Goal: Information Seeking & Learning: Learn about a topic

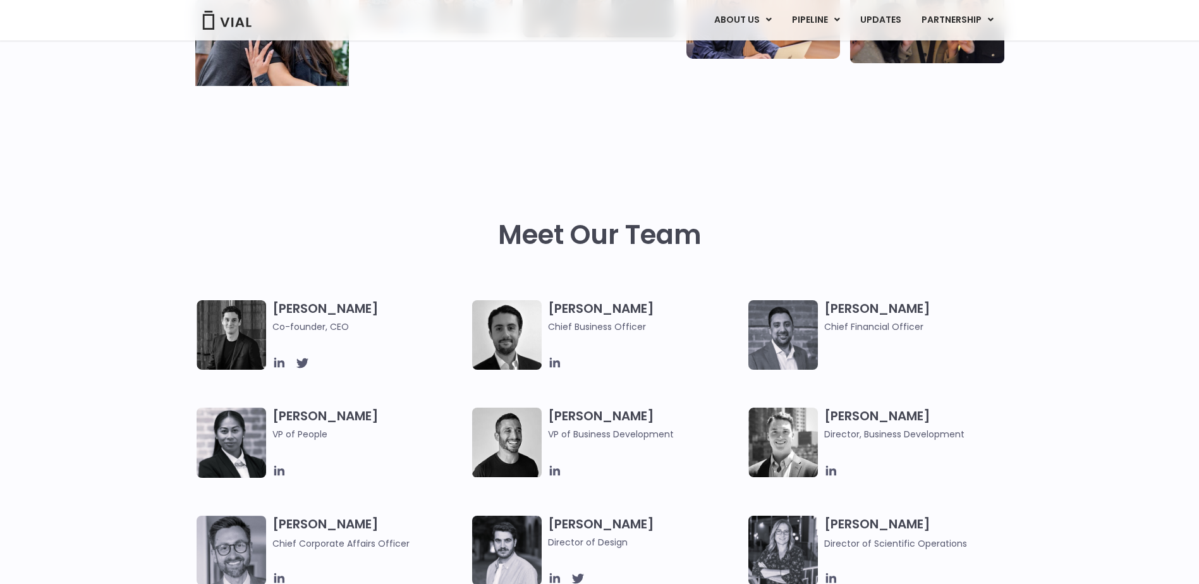
scroll to position [443, 0]
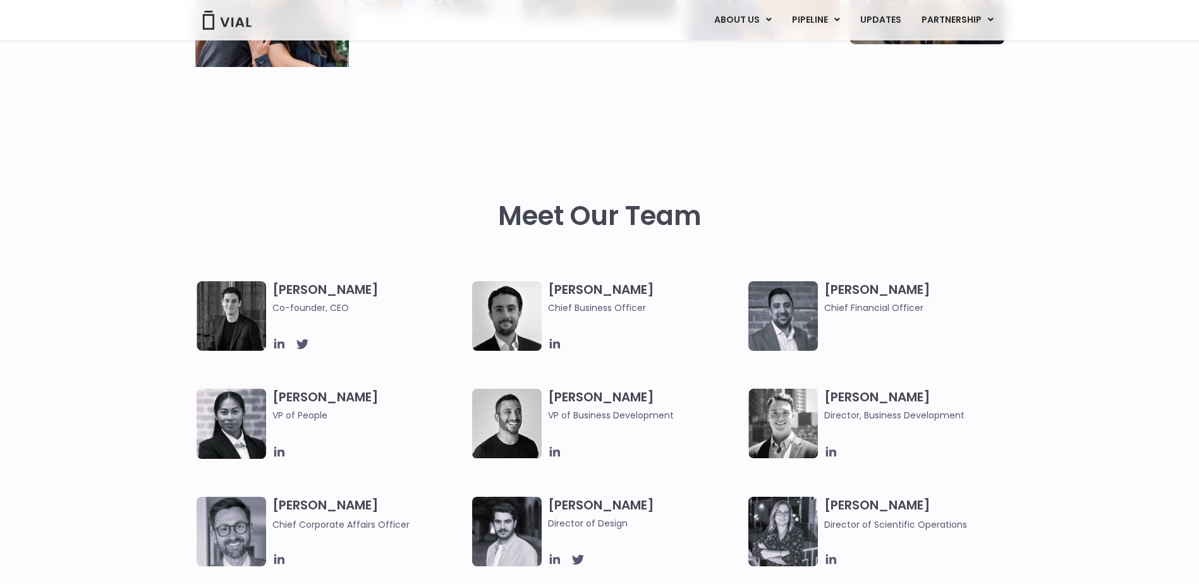
click at [235, 310] on img at bounding box center [232, 316] width 70 height 70
click at [295, 310] on span "Co-founder, CEO" at bounding box center [369, 308] width 194 height 14
click at [362, 304] on span "Co-founder, CEO" at bounding box center [369, 308] width 194 height 14
click at [319, 300] on h3 "Simon Burns Co-founder, CEO" at bounding box center [369, 298] width 194 height 34
click at [815, 420] on img at bounding box center [783, 424] width 70 height 70
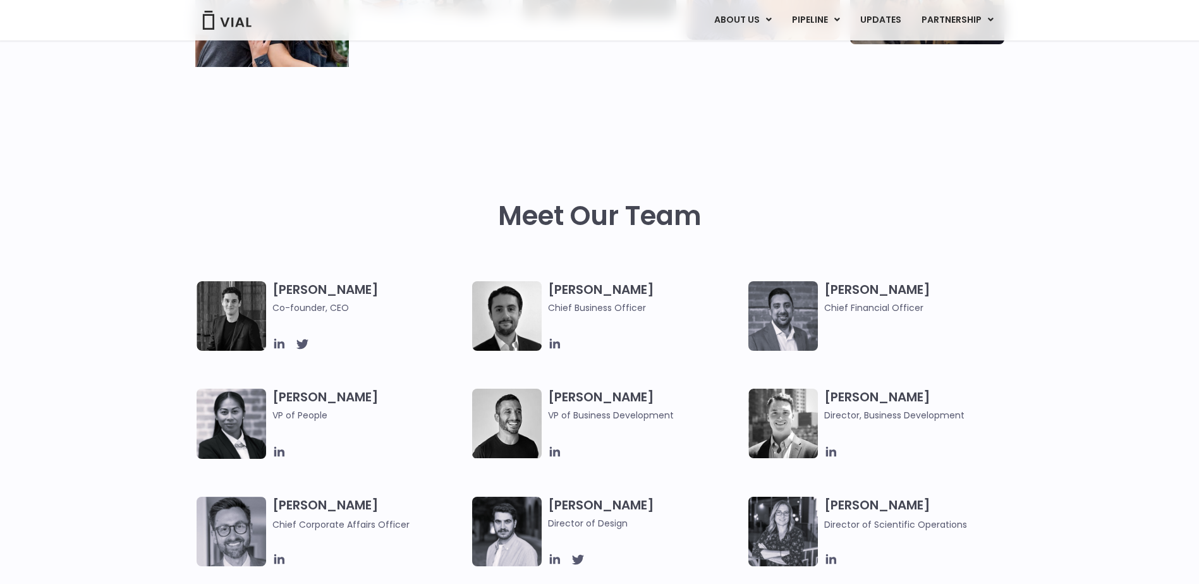
click at [499, 428] on img at bounding box center [507, 424] width 70 height 70
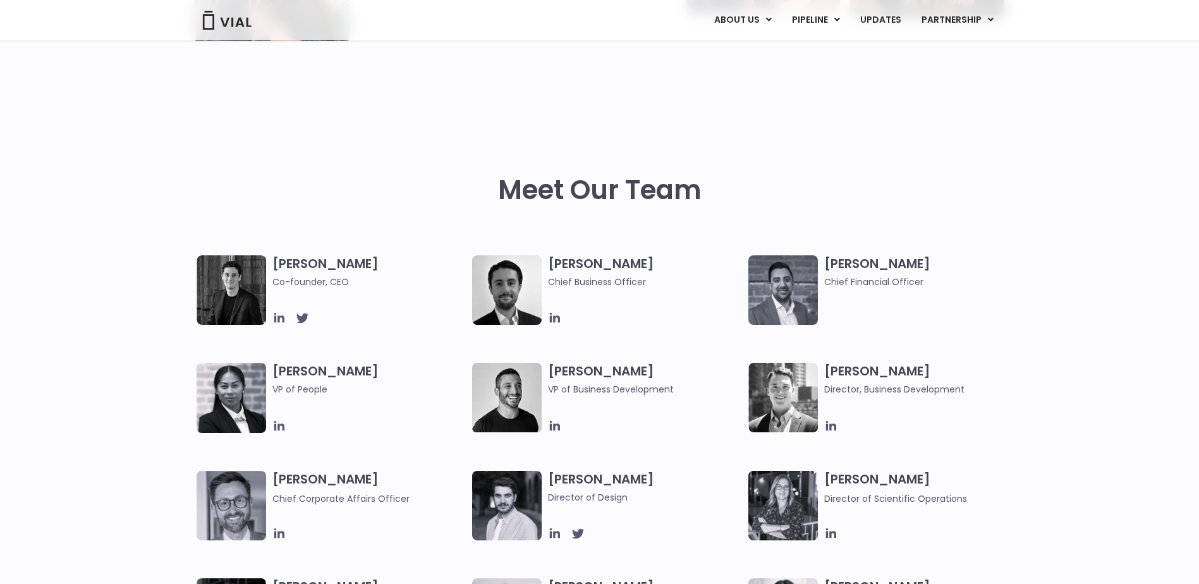
scroll to position [506, 0]
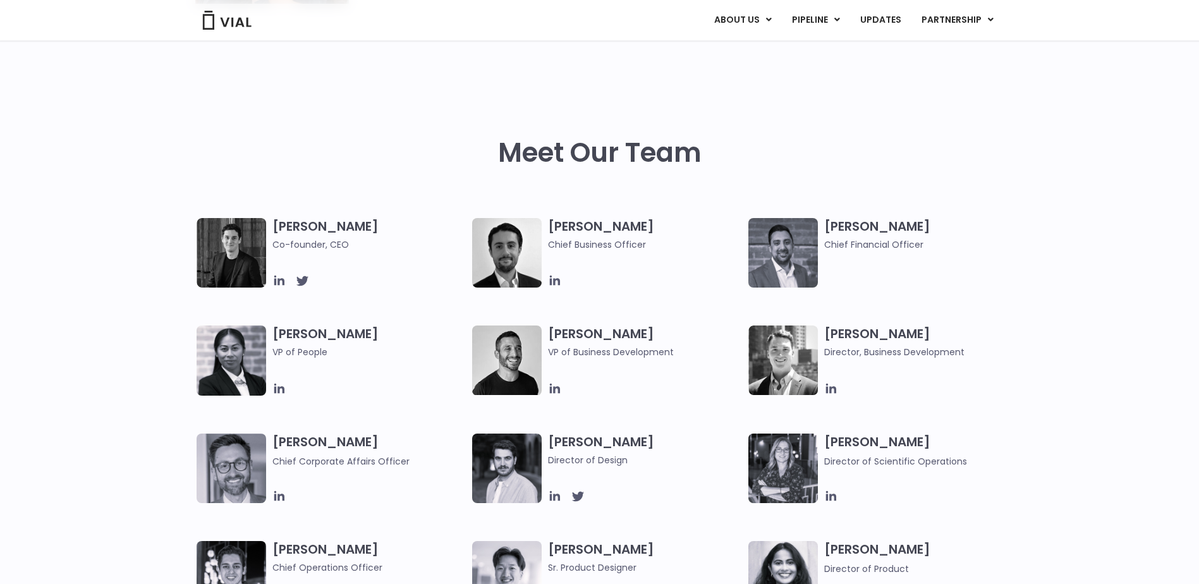
click at [783, 241] on img at bounding box center [783, 253] width 70 height 70
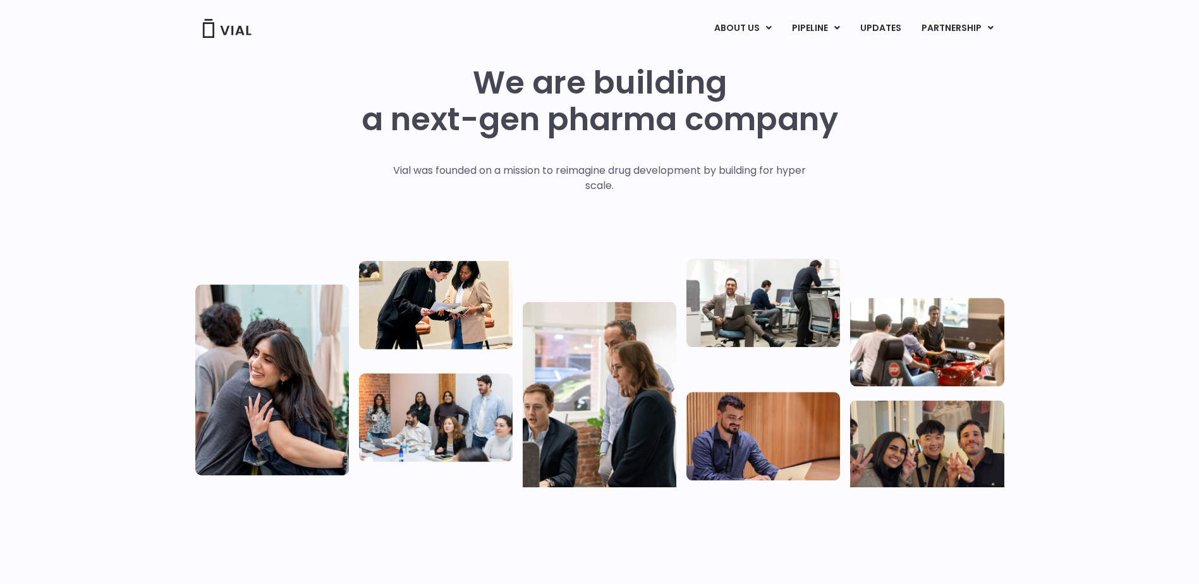
scroll to position [0, 0]
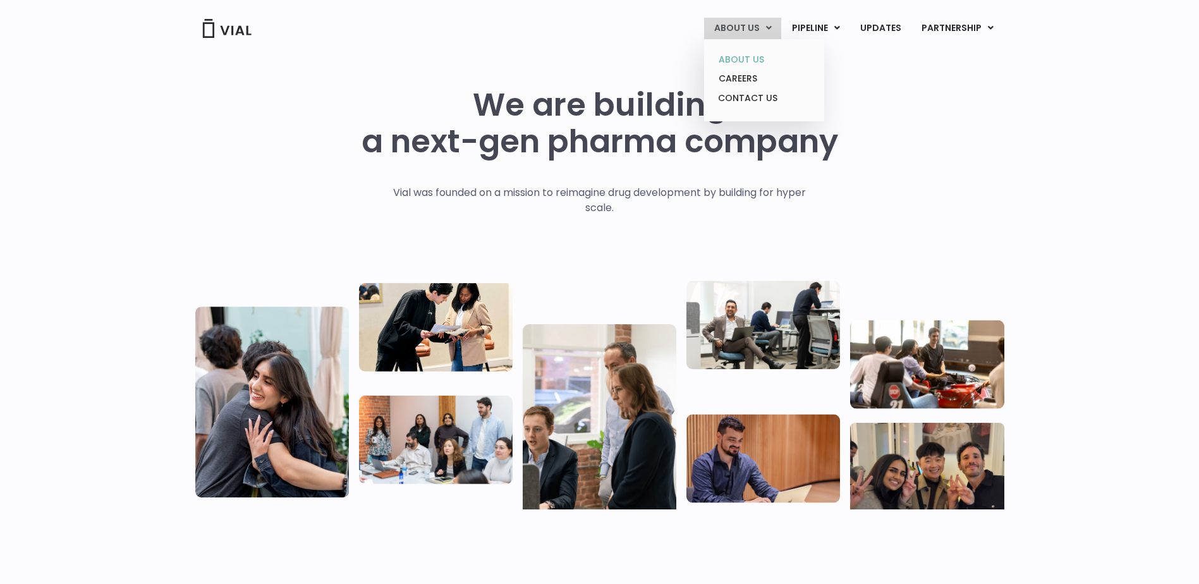
click at [744, 56] on link "ABOUT US" at bounding box center [764, 60] width 111 height 20
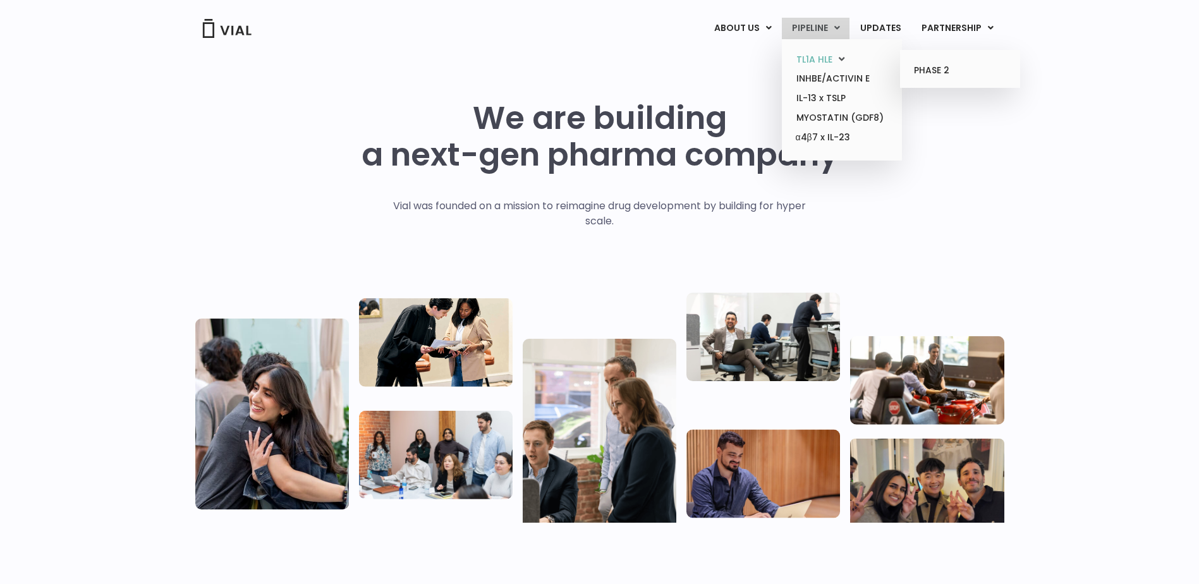
click at [805, 62] on link "TL1A HLE" at bounding box center [841, 60] width 111 height 20
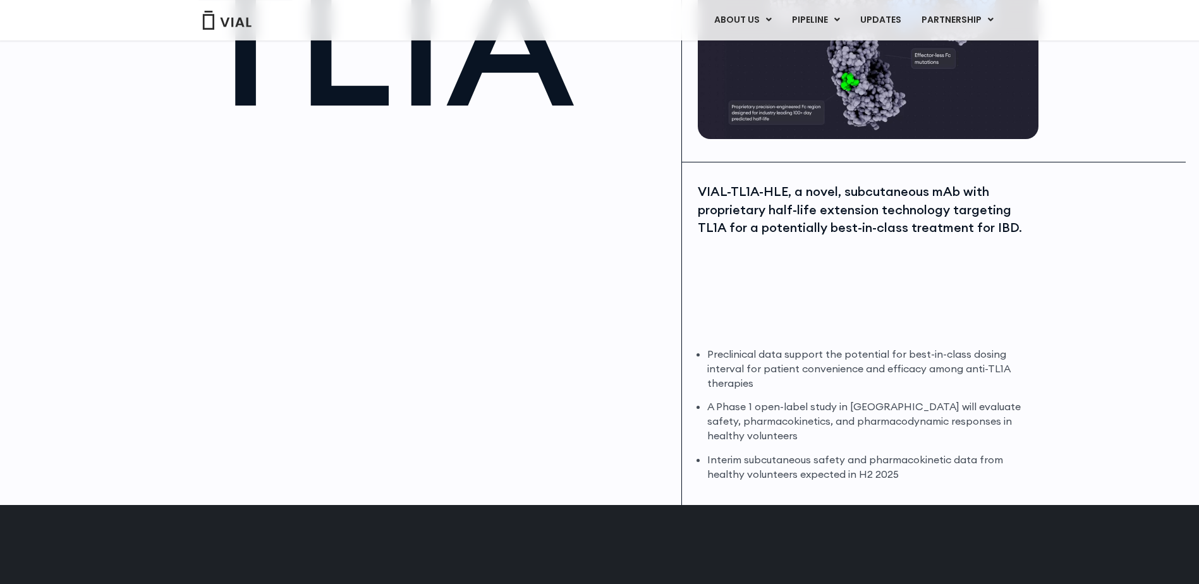
scroll to position [190, 0]
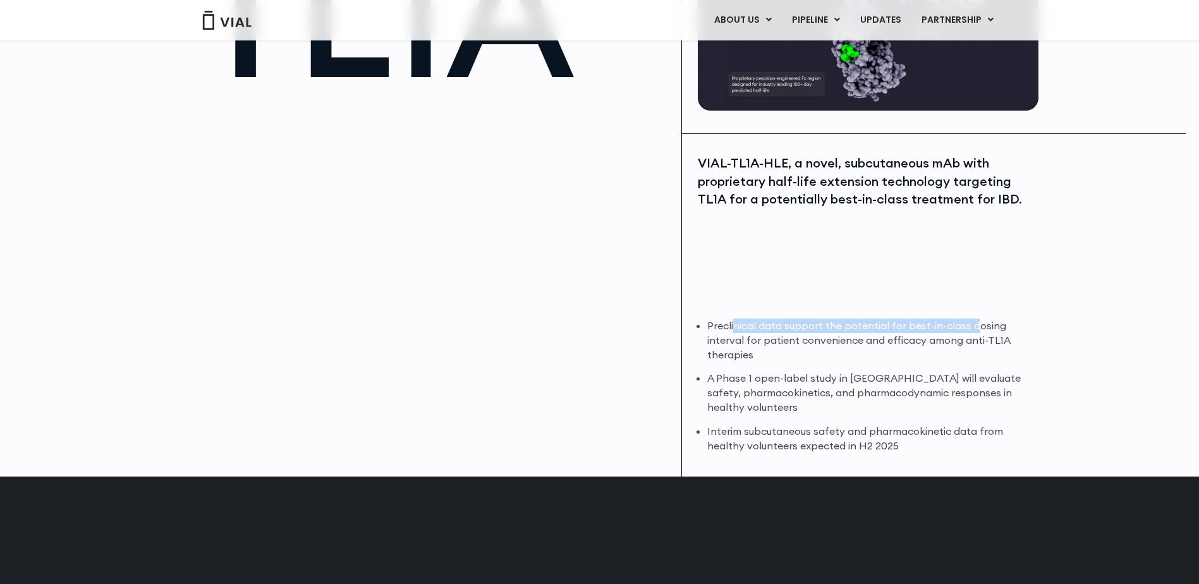
drag, startPoint x: 733, startPoint y: 315, endPoint x: 970, endPoint y: 331, distance: 238.2
click at [970, 331] on div "VIAL-TL1A-HLE, a novel, subcutaneous mAb with proprietary half-life extension t…" at bounding box center [868, 305] width 372 height 343
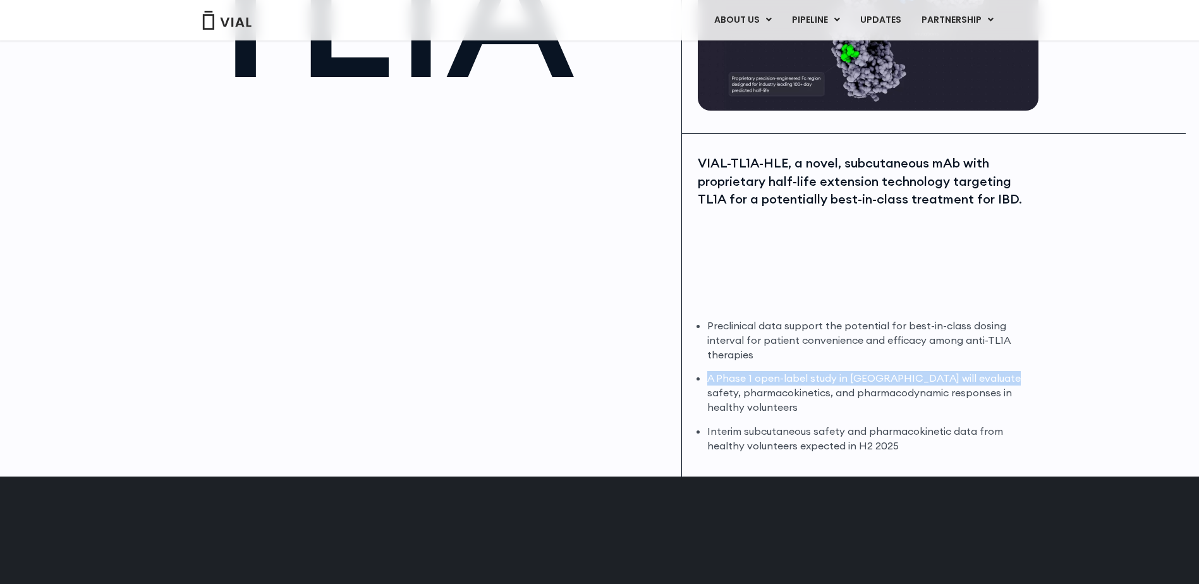
drag, startPoint x: 704, startPoint y: 379, endPoint x: 998, endPoint y: 382, distance: 293.3
click at [998, 382] on div "Preclinical data support the potential for best-in-class dosing interval for pa…" at bounding box center [867, 386] width 338 height 135
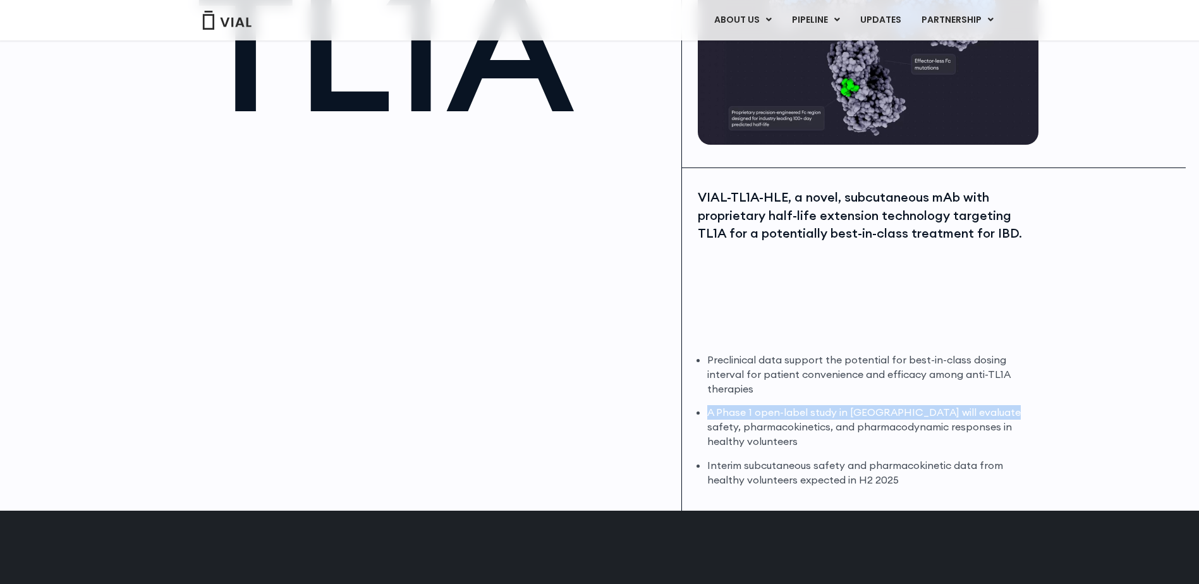
scroll to position [126, 0]
